Goal: Task Accomplishment & Management: Manage account settings

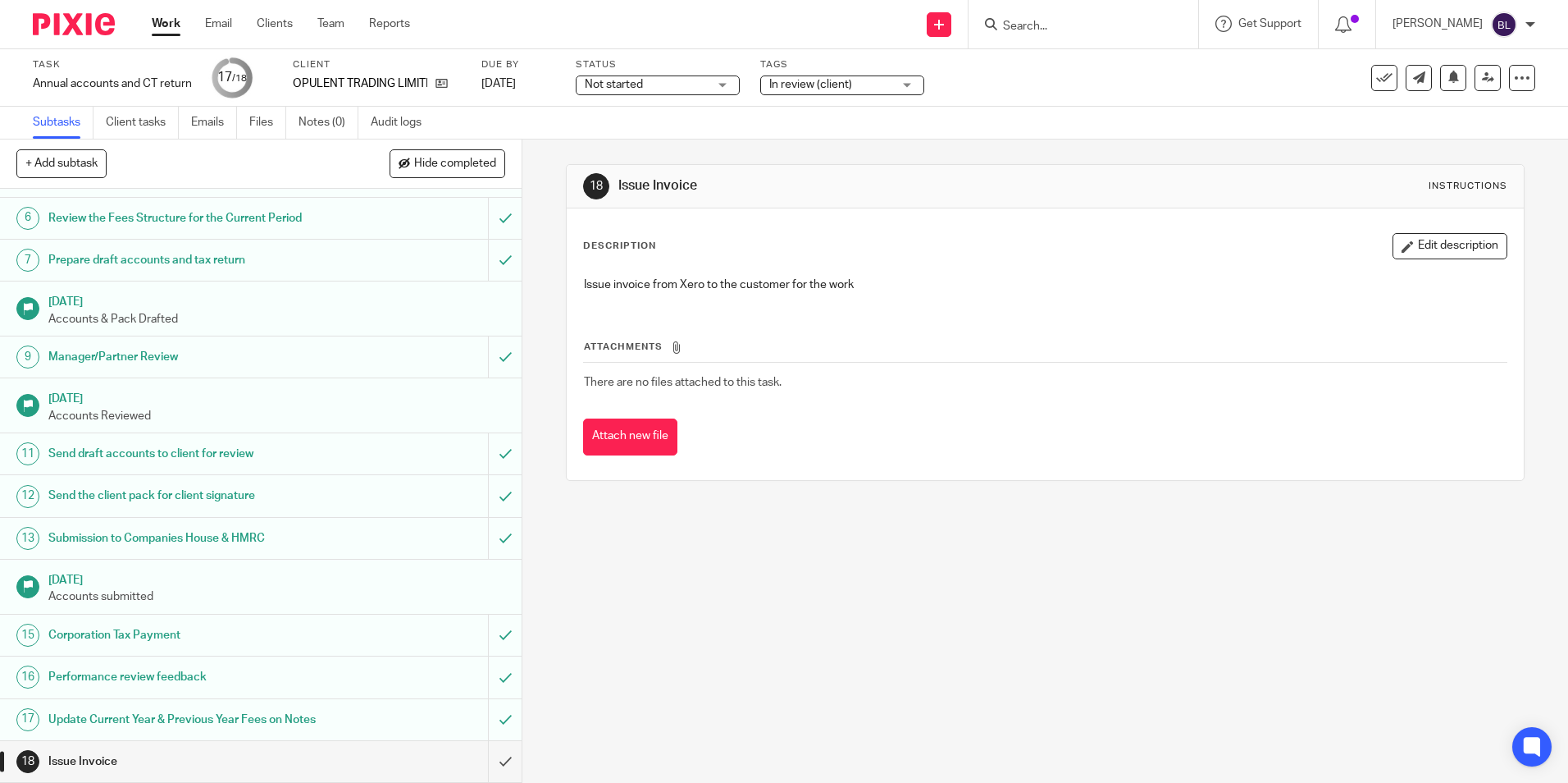
scroll to position [227, 0]
click at [314, 753] on h1 "Issue Invoice" at bounding box center [189, 761] width 282 height 25
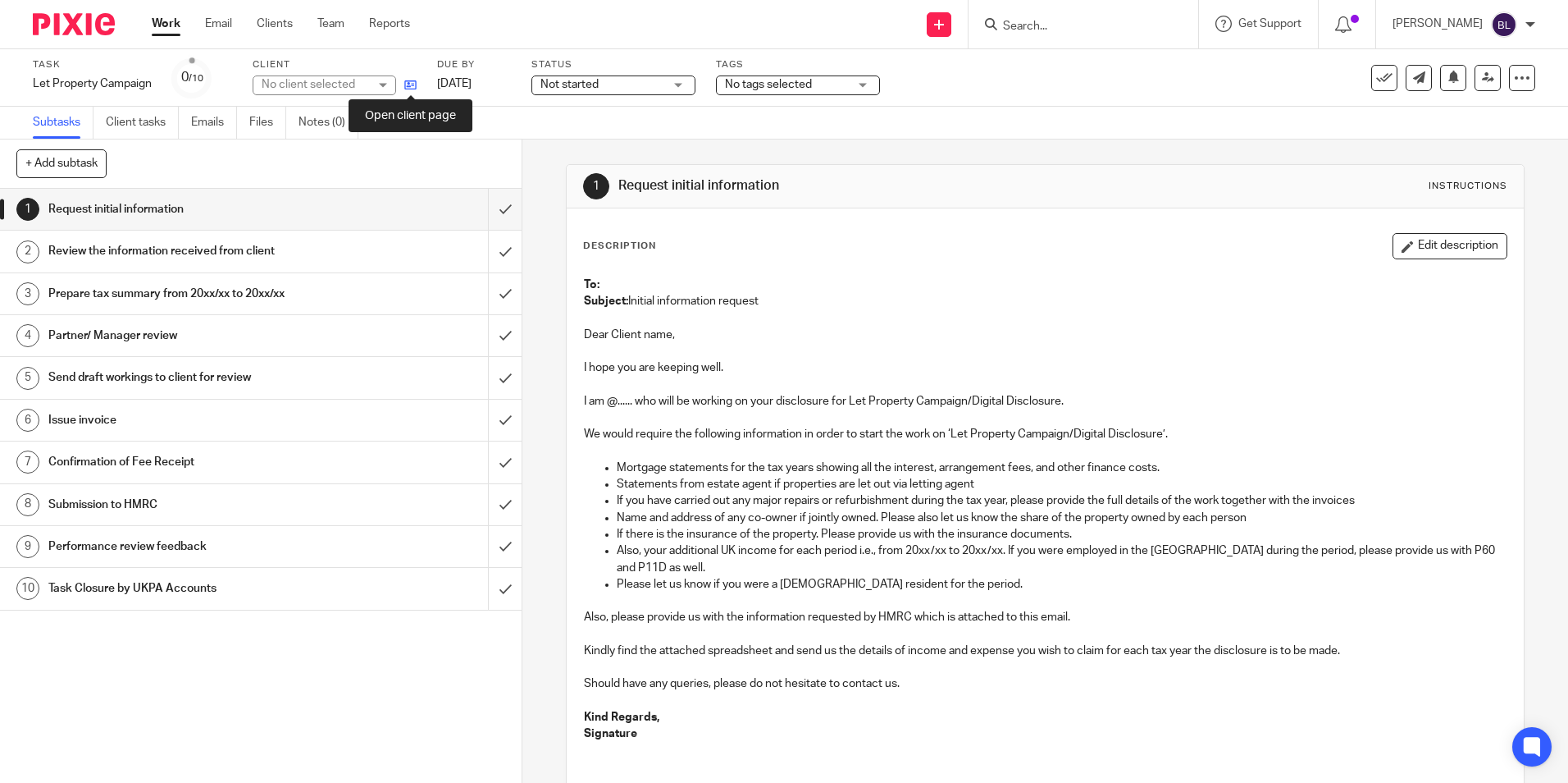
click at [409, 90] on icon at bounding box center [411, 84] width 12 height 12
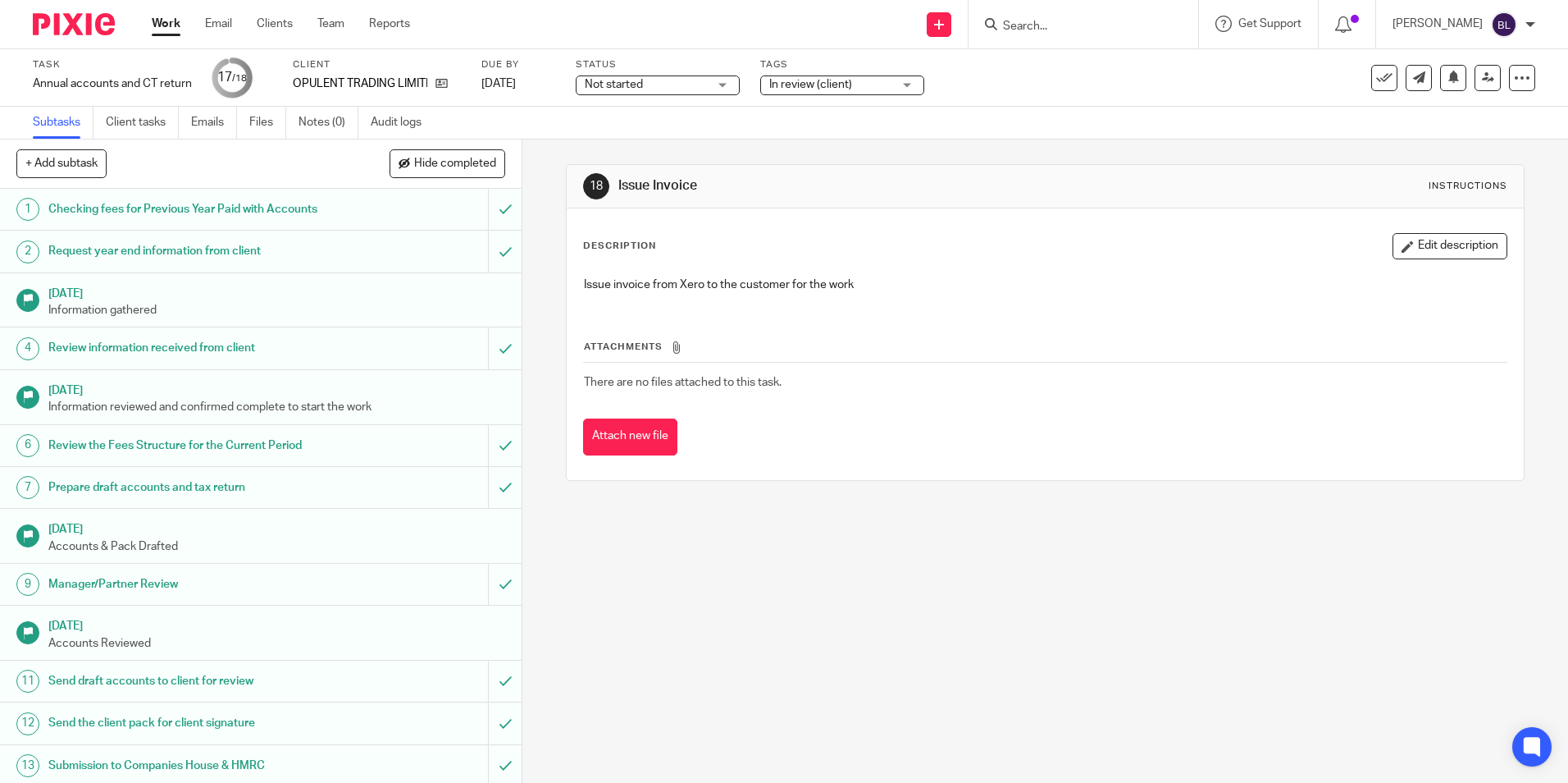
scroll to position [227, 0]
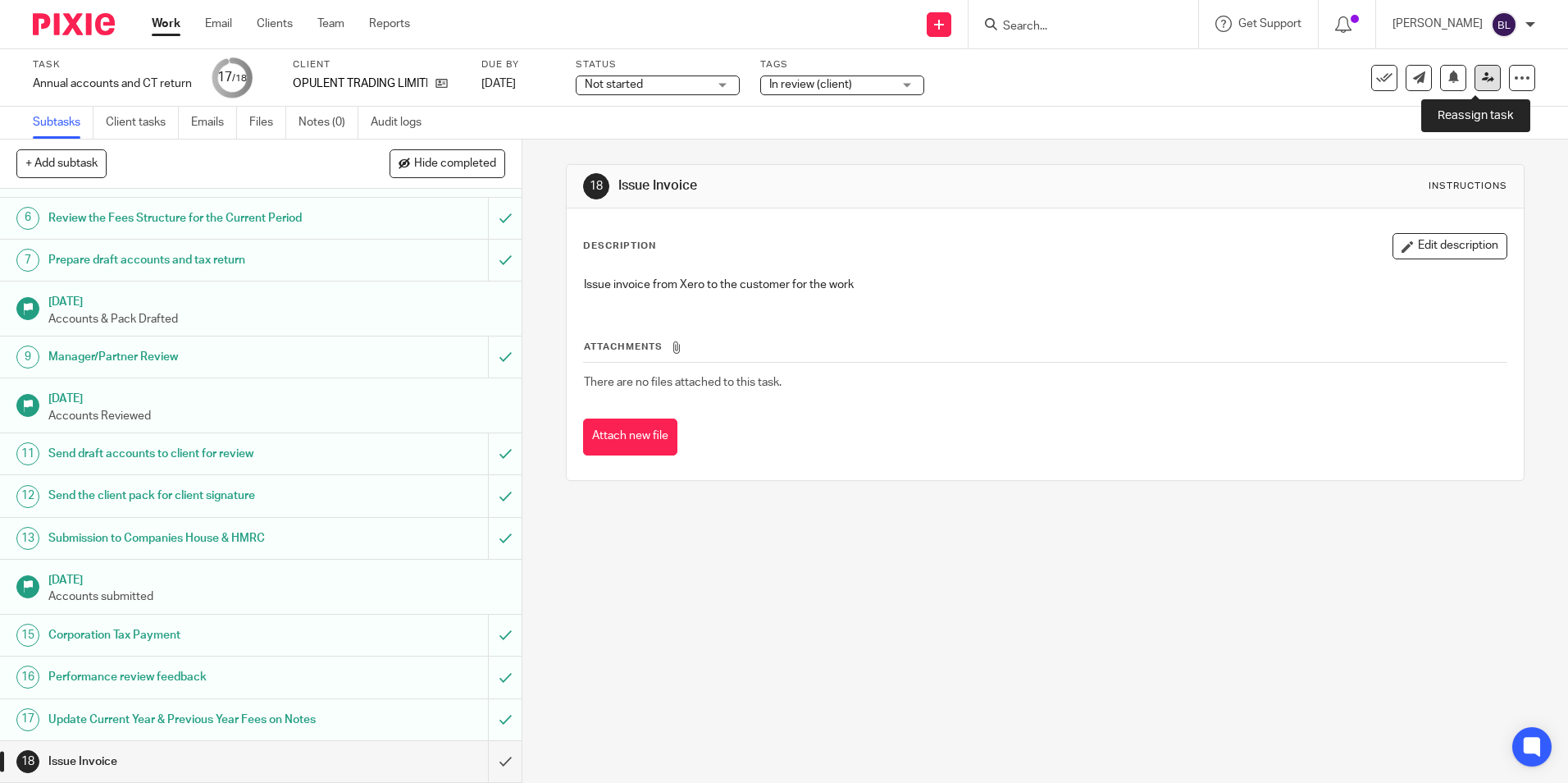
click at [1474, 71] on link at bounding box center [1487, 78] width 26 height 26
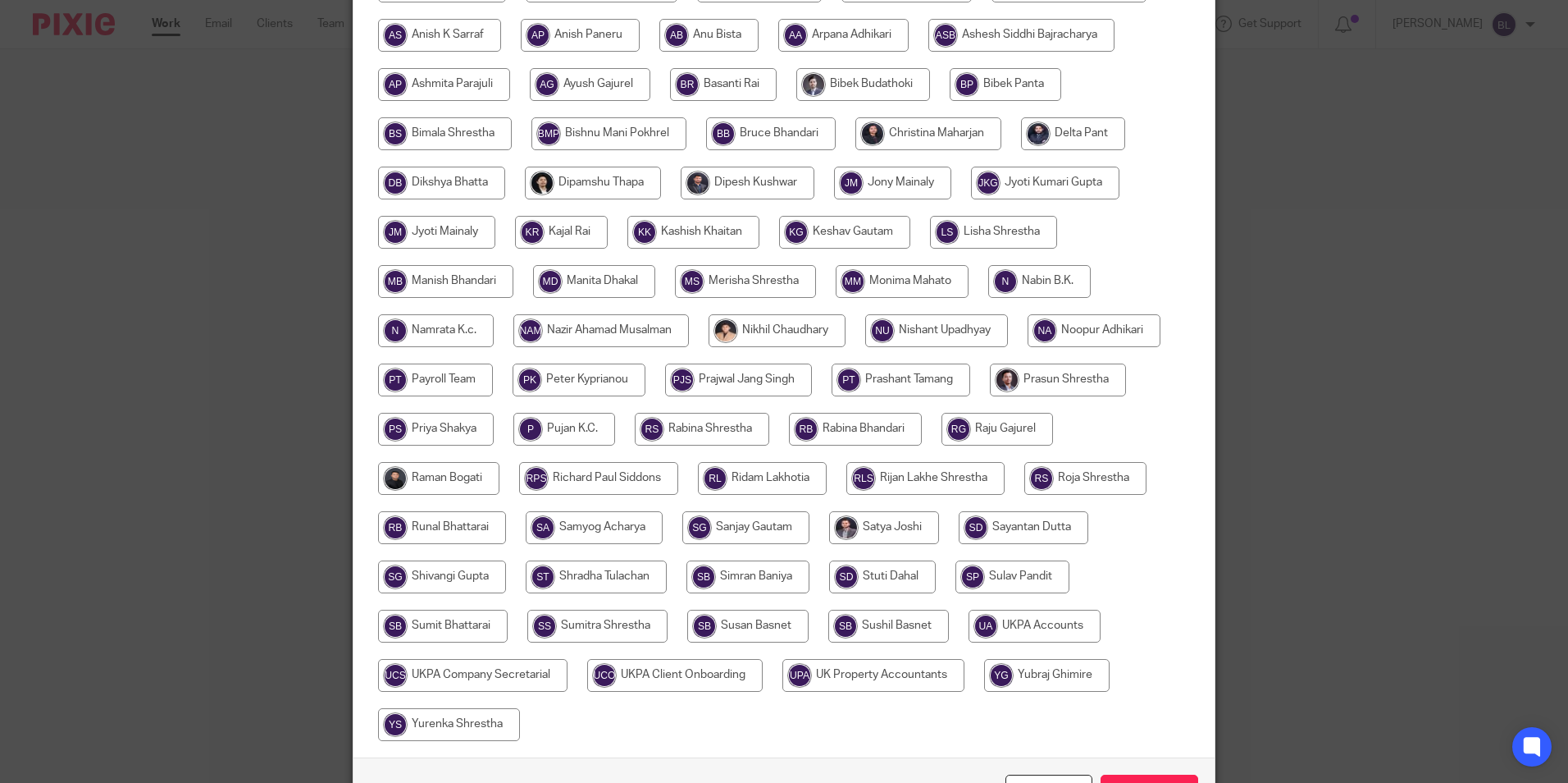
scroll to position [438, 0]
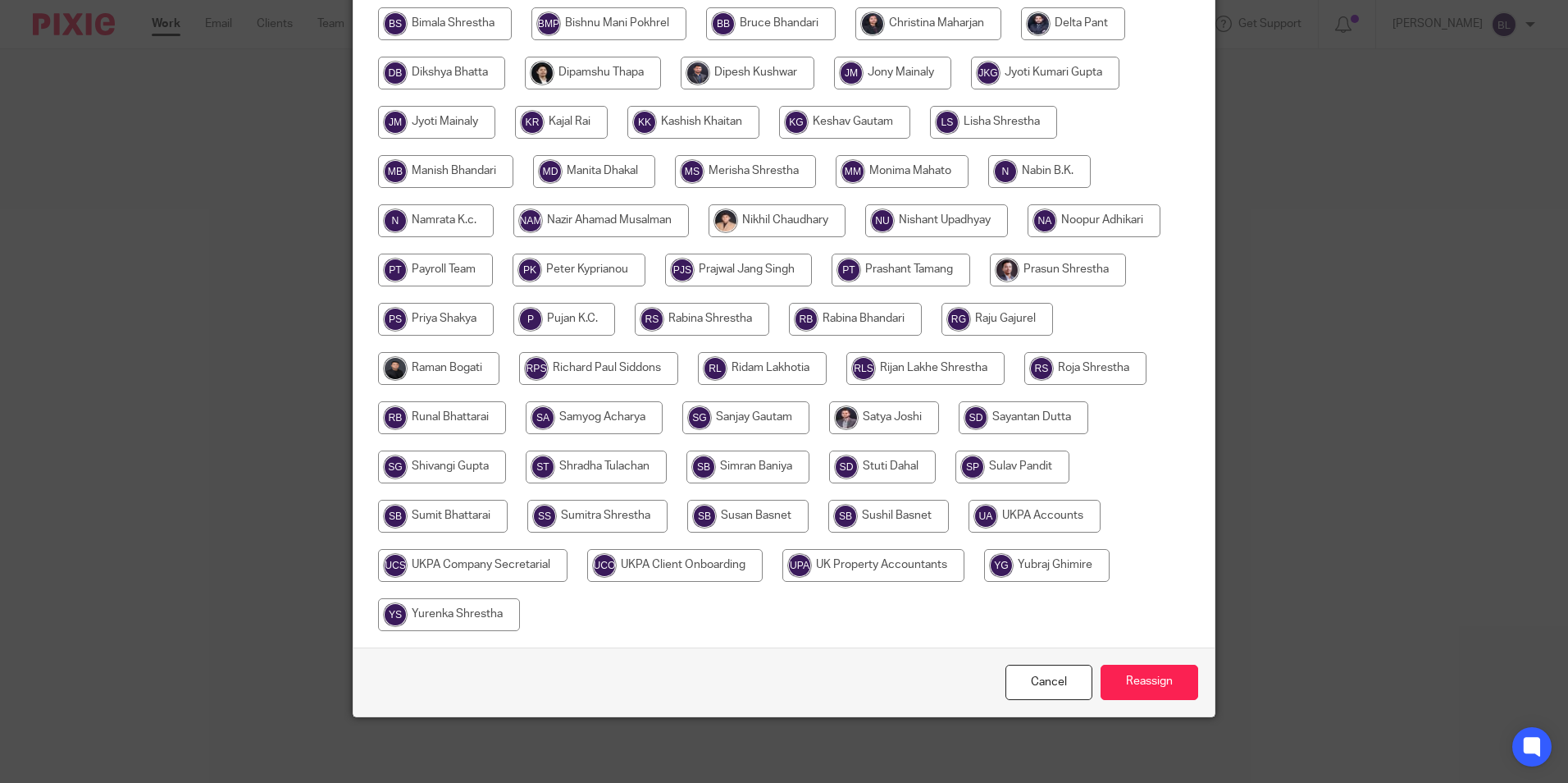
click at [1021, 512] on input "radio" at bounding box center [1034, 516] width 132 height 33
radio input "true"
click at [1127, 677] on input "Reassign" at bounding box center [1149, 681] width 97 height 35
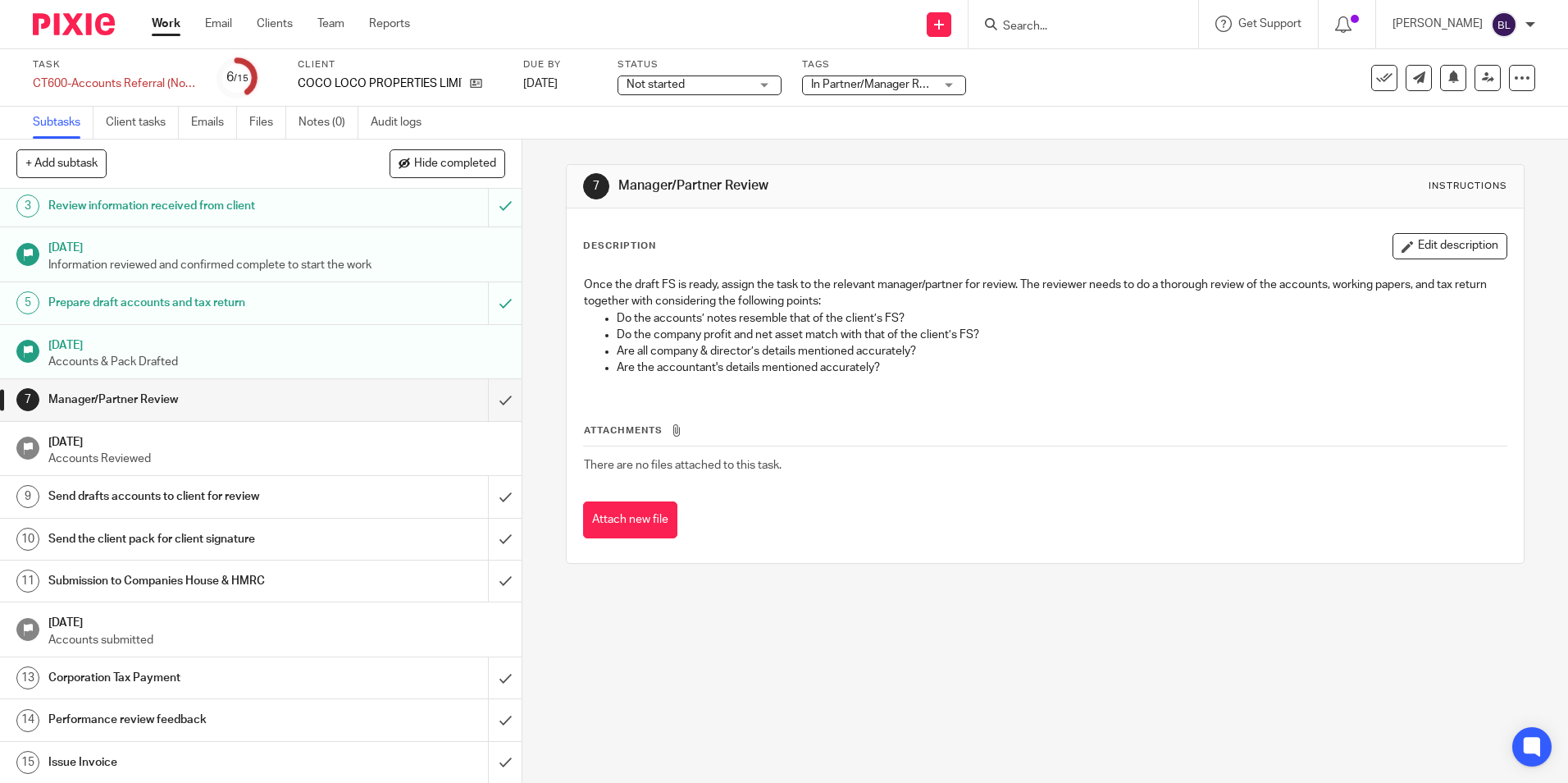
scroll to position [101, 0]
click at [487, 396] on input "submit" at bounding box center [261, 399] width 522 height 41
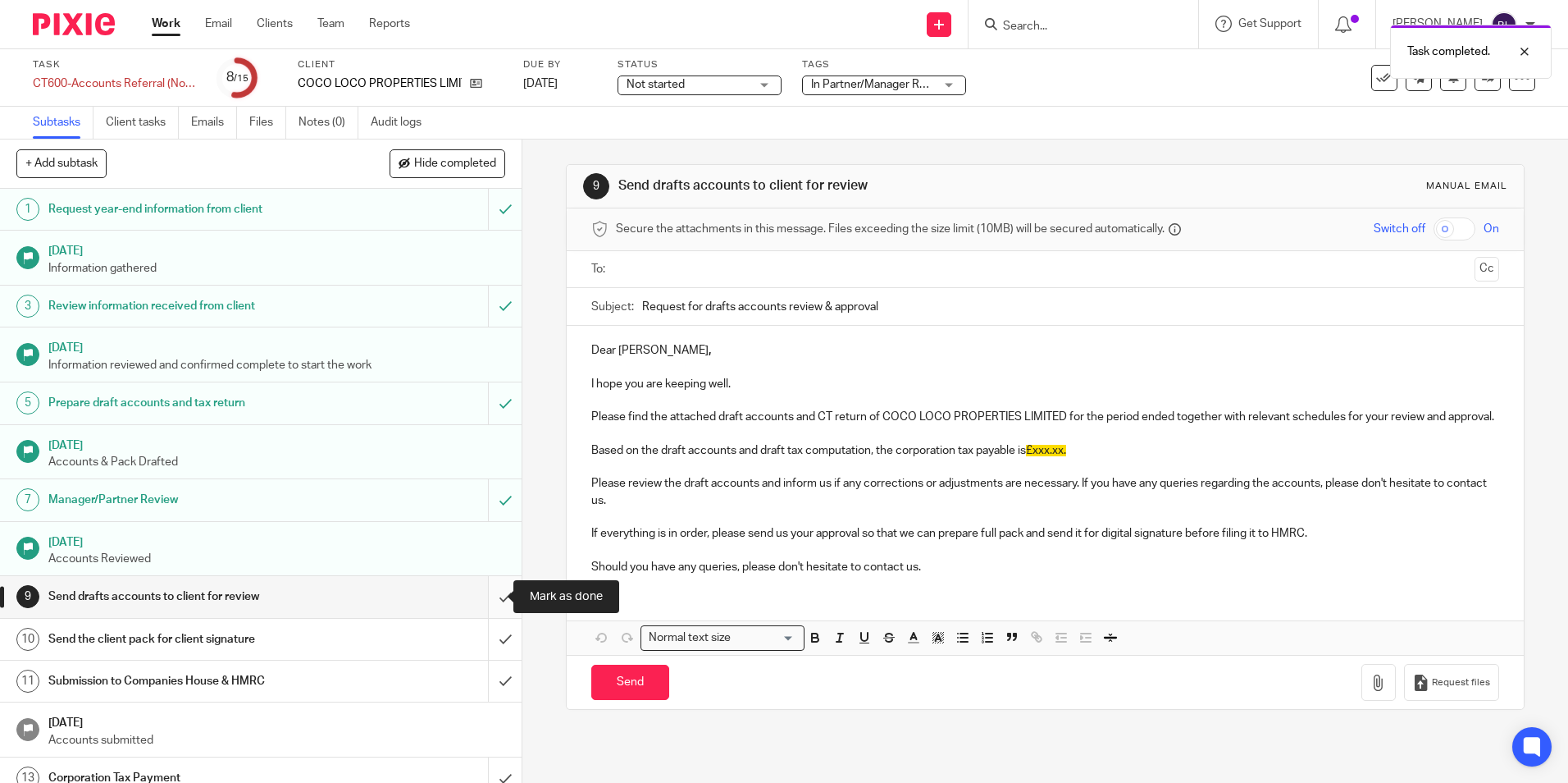
click at [482, 587] on input "submit" at bounding box center [261, 597] width 522 height 41
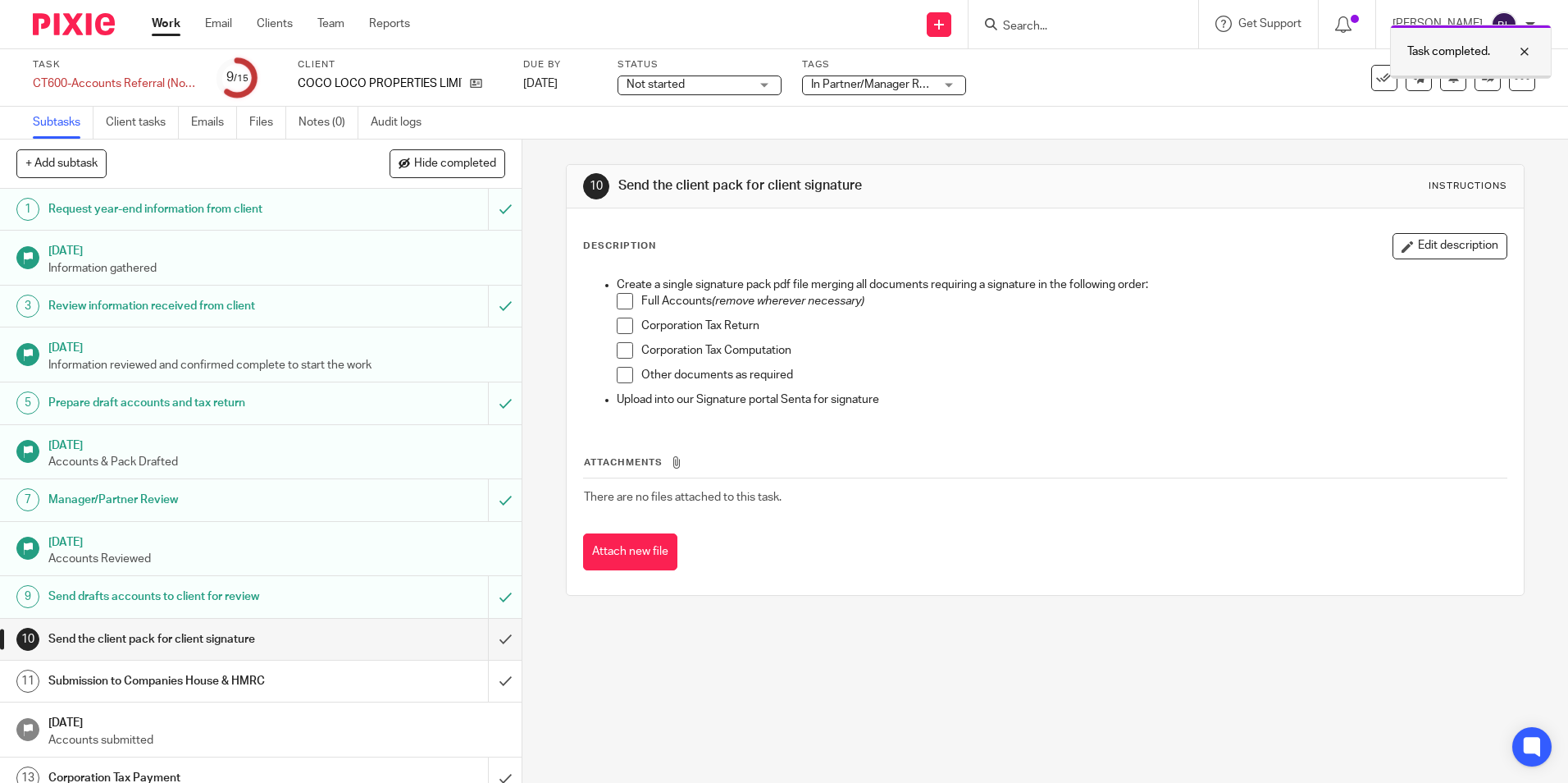
click at [1527, 43] on div at bounding box center [1512, 52] width 44 height 20
click at [1482, 78] on icon at bounding box center [1488, 78] width 12 height 12
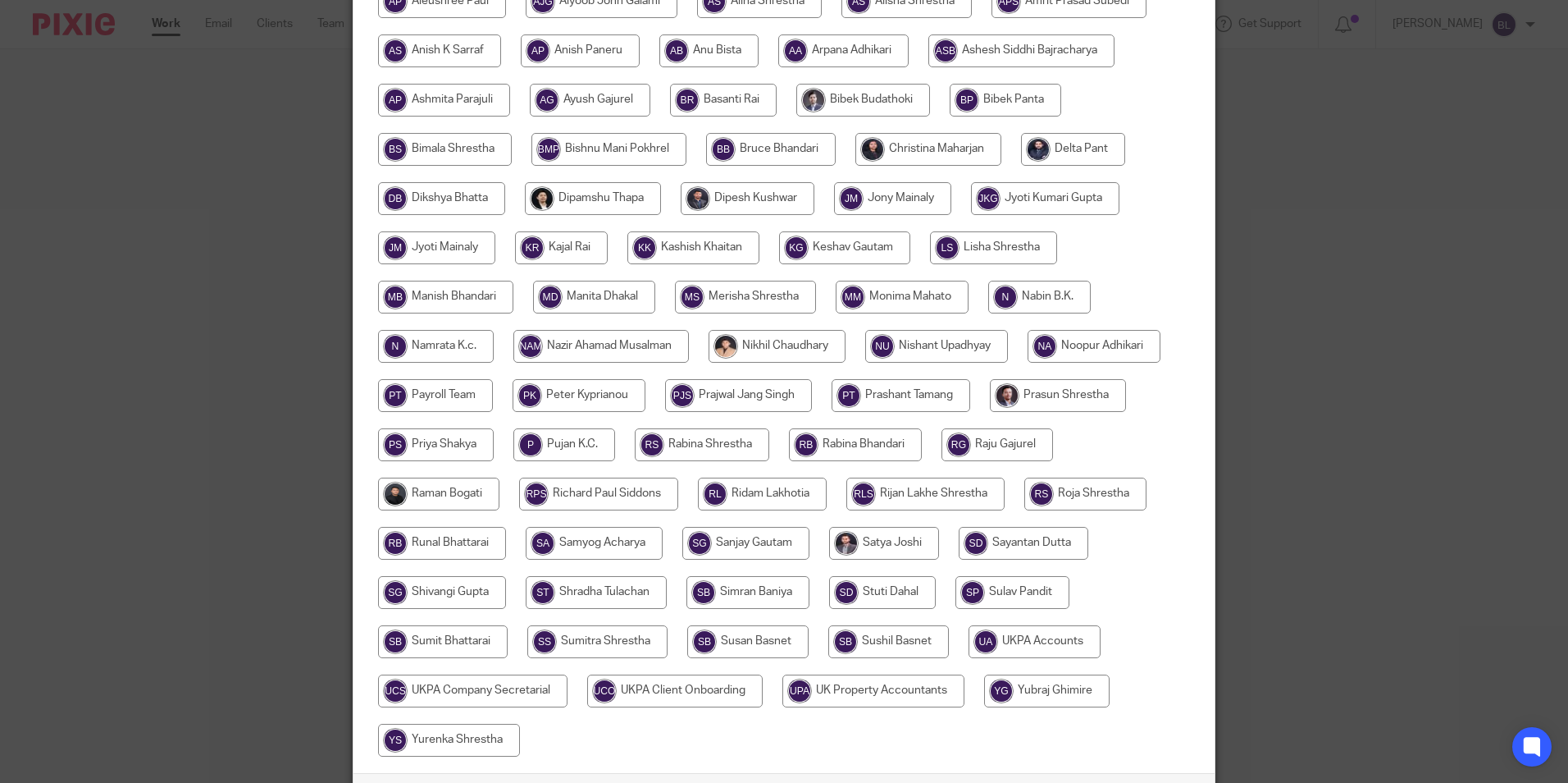
scroll to position [438, 0]
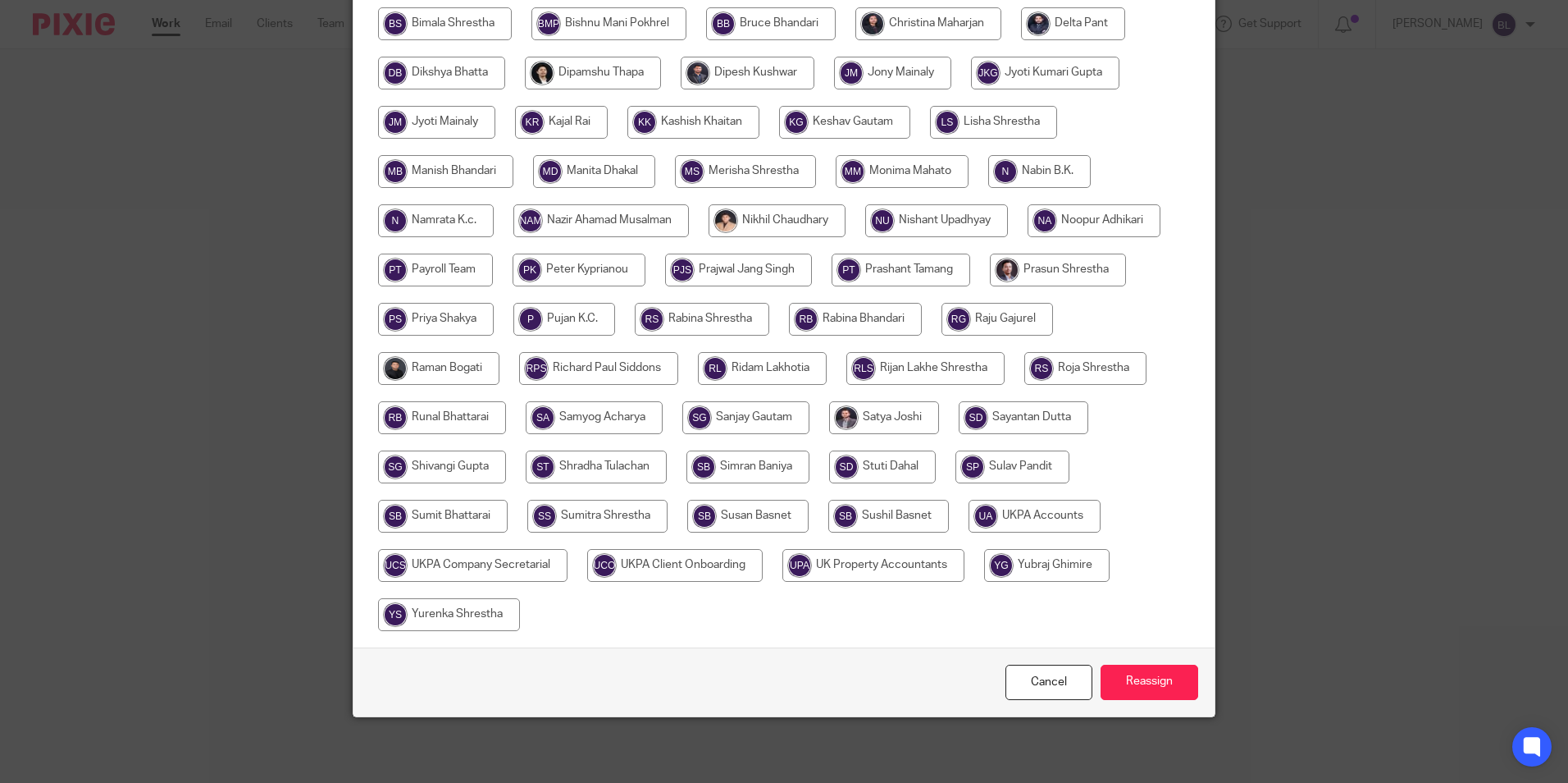
click at [1033, 513] on input "radio" at bounding box center [1034, 516] width 132 height 33
radio input "true"
click at [1158, 688] on input "Reassign" at bounding box center [1149, 681] width 97 height 35
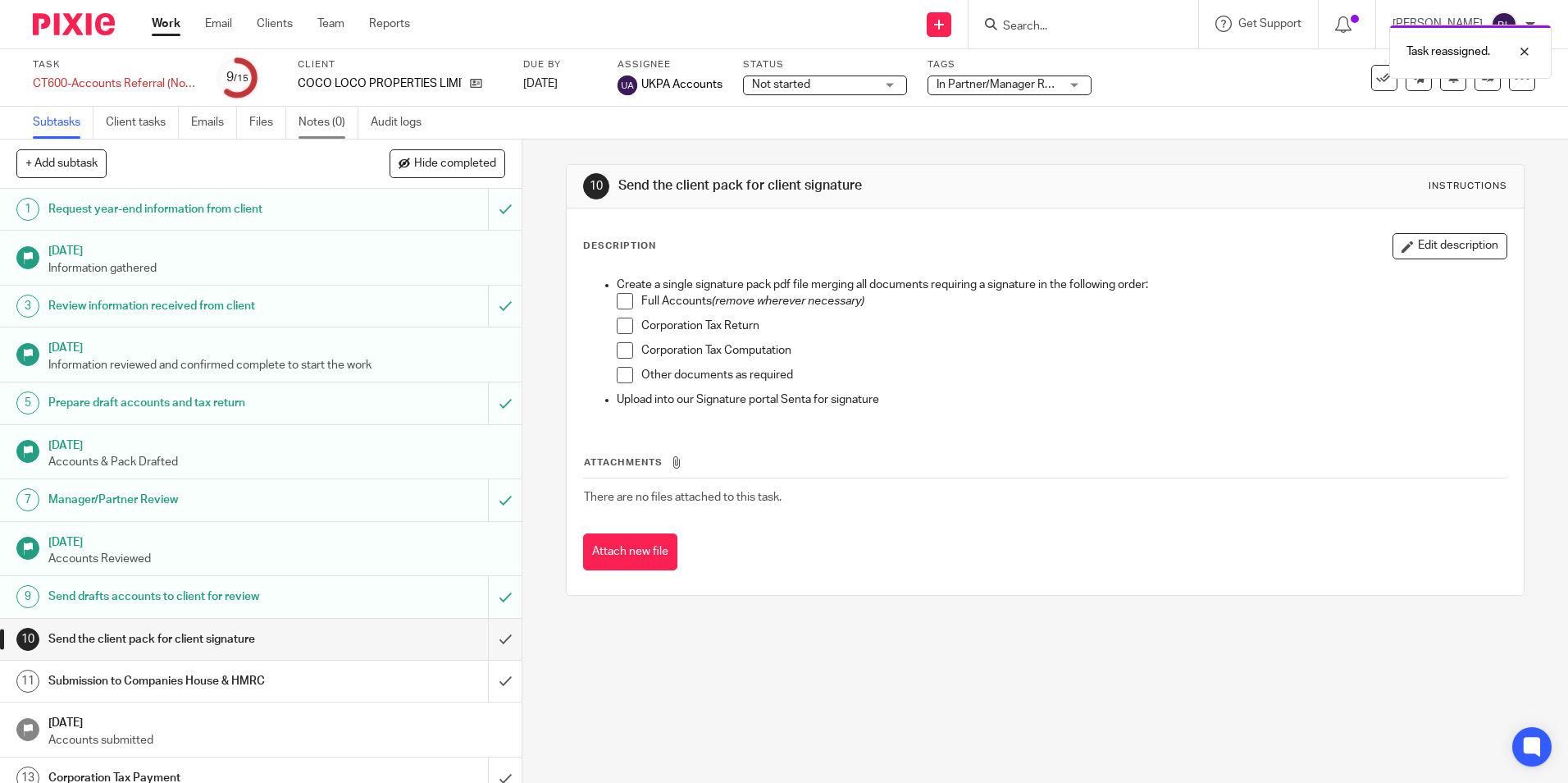
click at [331, 123] on link "Notes (0)" at bounding box center [329, 122] width 60 height 32
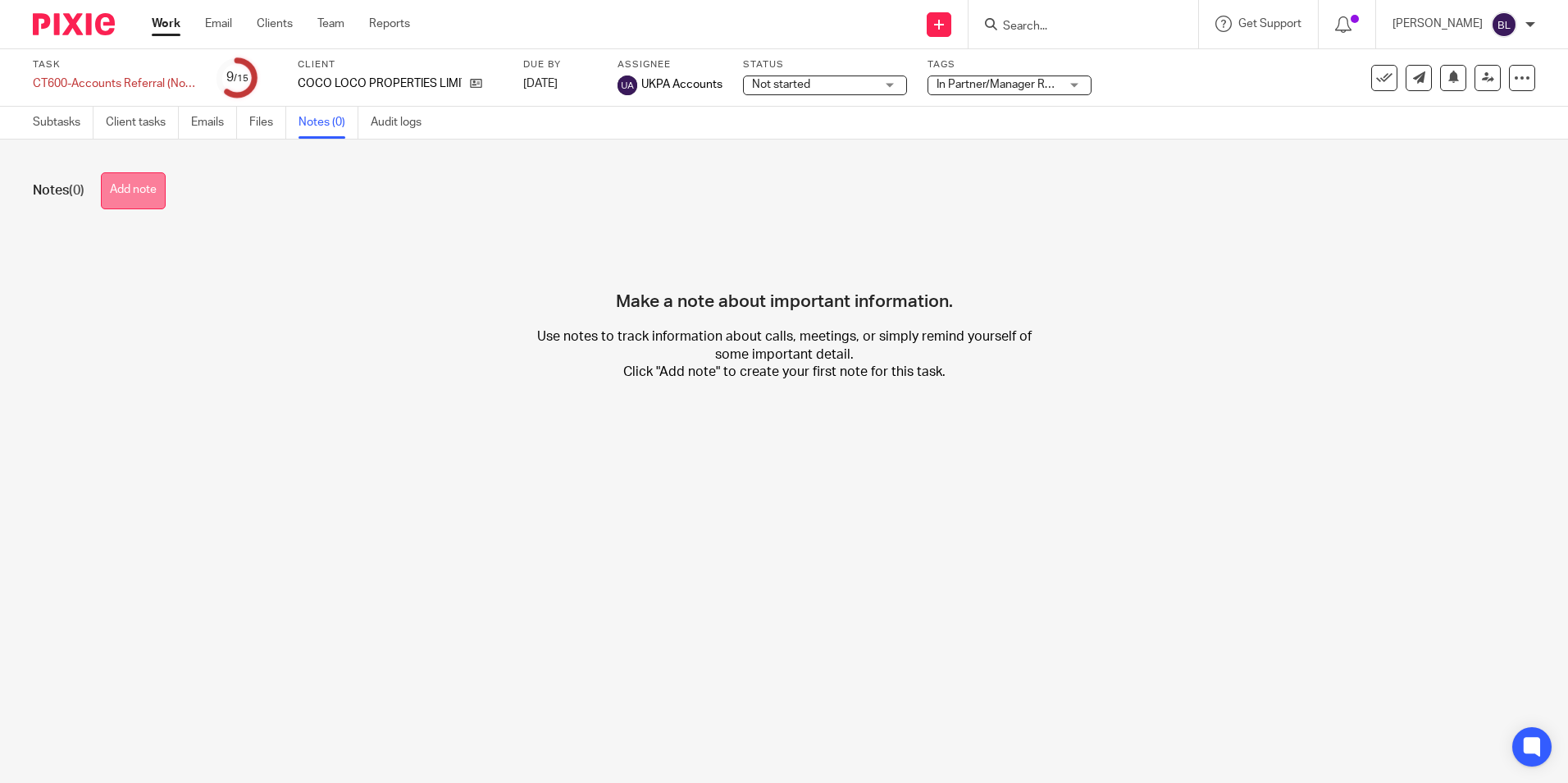
click at [124, 190] on button "Add note" at bounding box center [133, 190] width 65 height 37
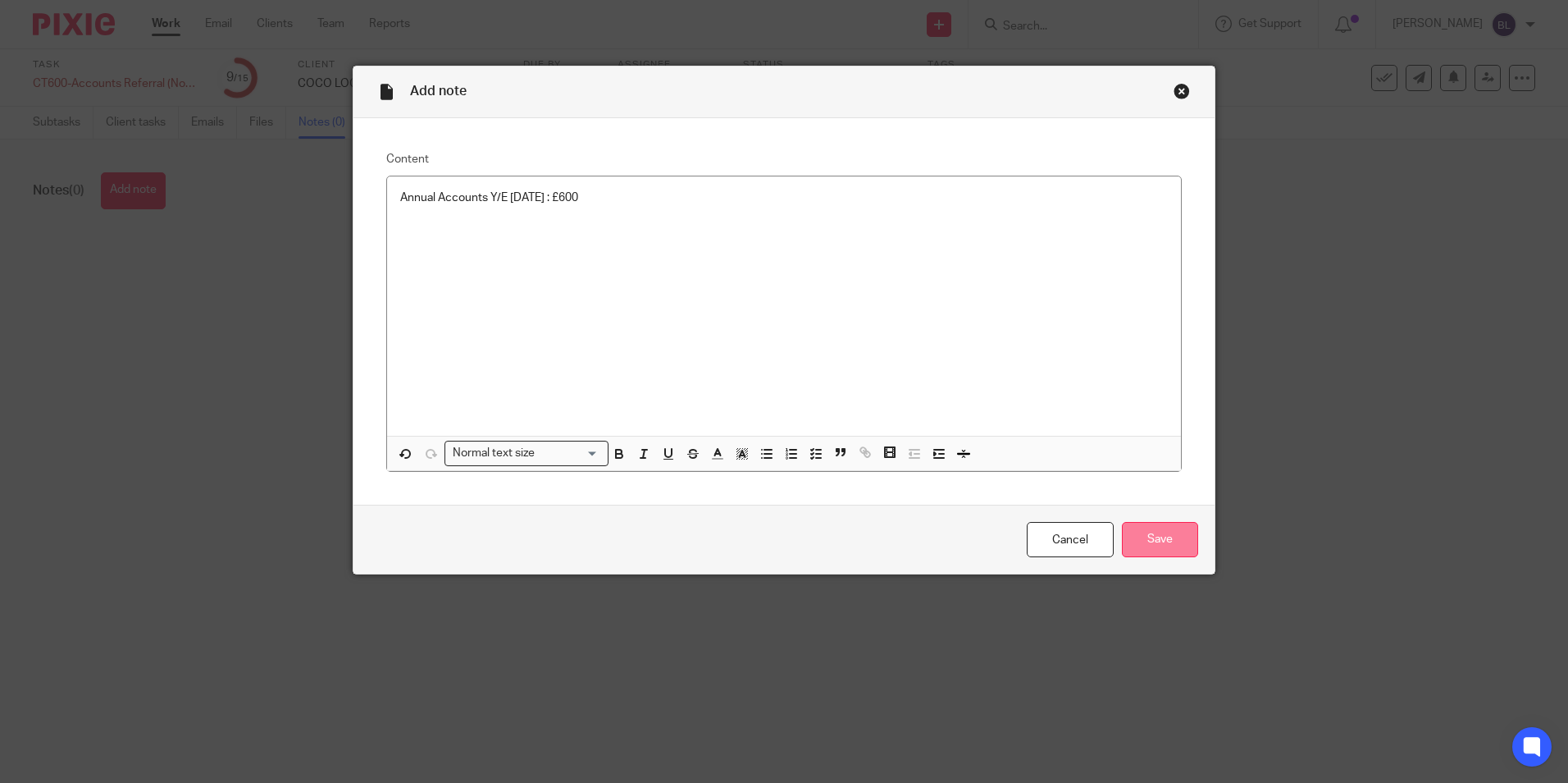
click at [1153, 538] on input "Save" at bounding box center [1160, 539] width 77 height 35
